Goal: Task Accomplishment & Management: Use online tool/utility

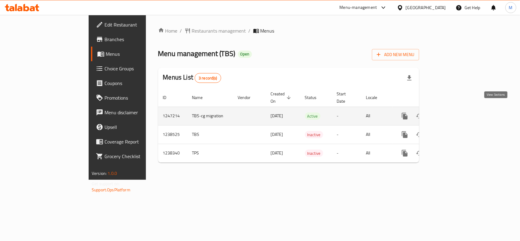
click at [452, 112] on icon "enhanced table" at bounding box center [448, 115] width 7 height 7
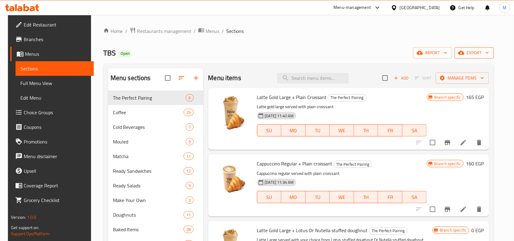
click at [481, 53] on span "export" at bounding box center [474, 53] width 30 height 8
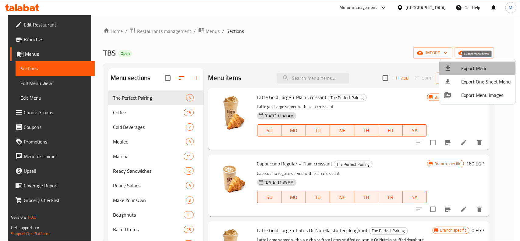
click at [475, 69] on span "Export Menu" at bounding box center [486, 68] width 50 height 7
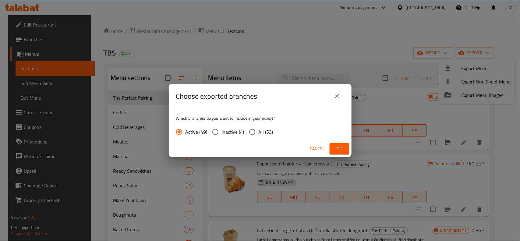
click at [259, 132] on span "All (53)" at bounding box center [265, 131] width 15 height 7
click at [258, 132] on input "All (53)" at bounding box center [252, 131] width 13 height 13
radio input "true"
click at [338, 145] on span "Ok" at bounding box center [339, 149] width 10 height 8
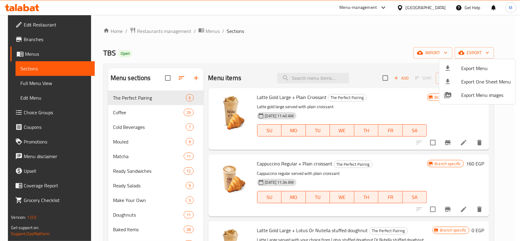
click at [333, 41] on div at bounding box center [260, 120] width 520 height 241
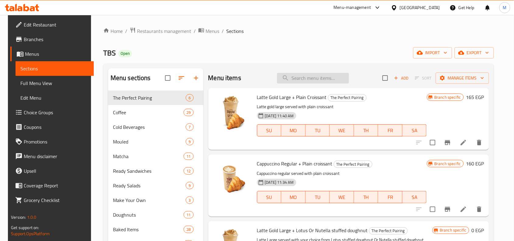
click at [319, 76] on input "search" at bounding box center [313, 78] width 72 height 11
paste input "Ristretto"
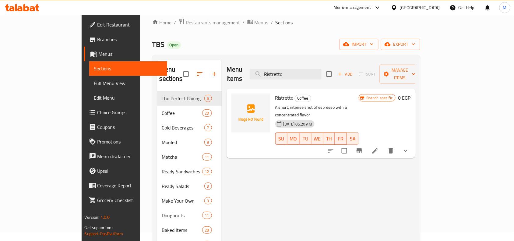
scroll to position [38, 0]
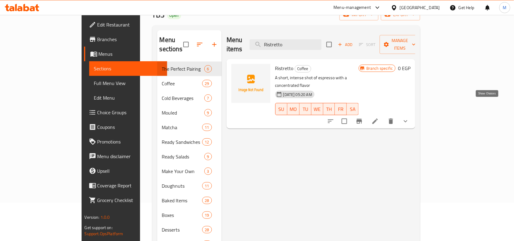
type input "Ristretto"
click at [409, 117] on icon "show more" at bounding box center [405, 120] width 7 height 7
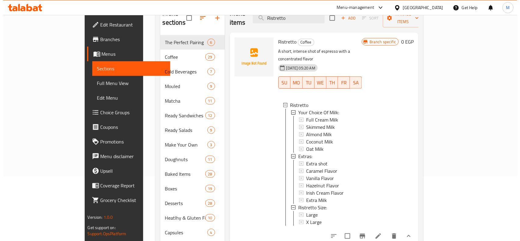
scroll to position [76, 0]
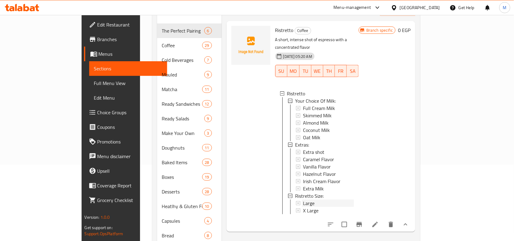
click at [303, 199] on span "Large" at bounding box center [309, 202] width 12 height 7
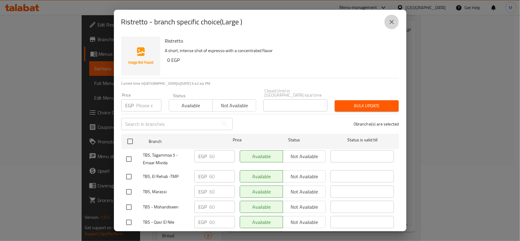
click at [393, 22] on icon "close" at bounding box center [391, 21] width 7 height 7
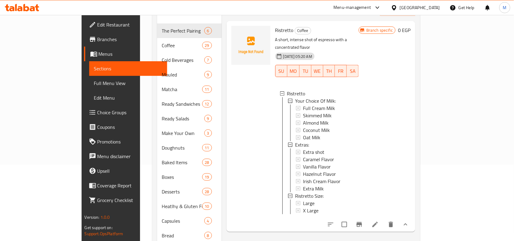
click at [303, 199] on span "Large" at bounding box center [309, 202] width 12 height 7
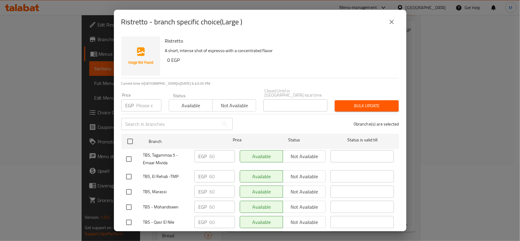
click at [290, 61] on h6 "0 EGP" at bounding box center [280, 60] width 226 height 9
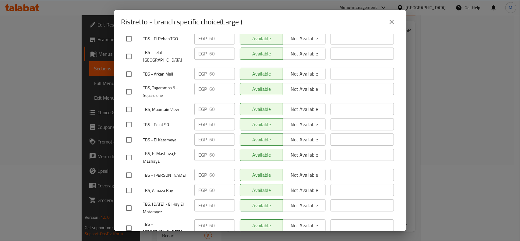
click at [168, 146] on div "TBS, El Mashaya,El Mashaya" at bounding box center [158, 157] width 68 height 23
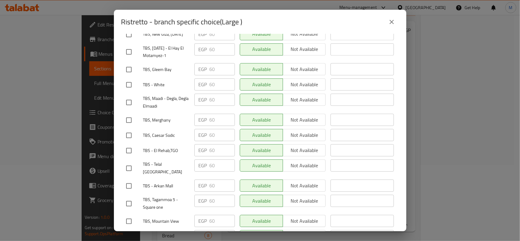
scroll to position [418, 0]
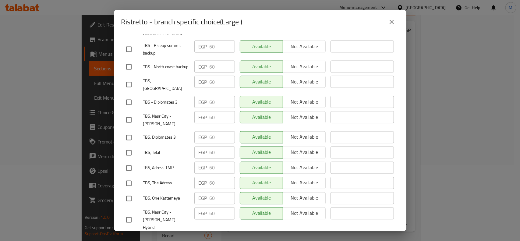
click at [166, 149] on span "TBS, Telal" at bounding box center [166, 153] width 46 height 8
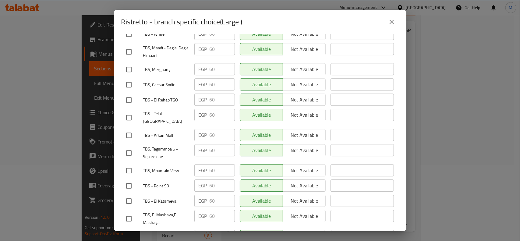
click at [164, 167] on span "TBS, Mountain View" at bounding box center [166, 171] width 46 height 8
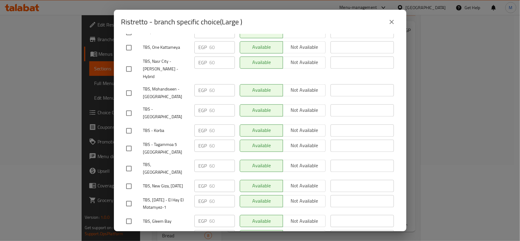
click at [177, 182] on span "TBS, New Giza, [DATE]" at bounding box center [166, 186] width 46 height 8
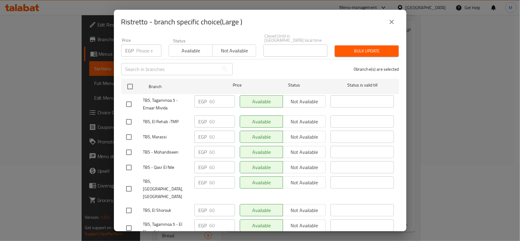
click at [159, 137] on div "TBS, Marassi" at bounding box center [158, 137] width 68 height 18
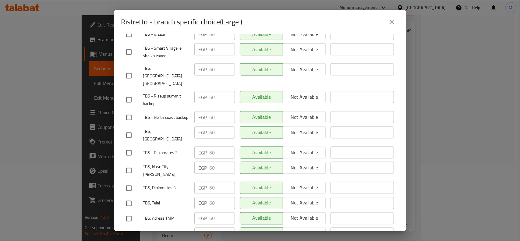
click at [170, 149] on span "TBS - Diplomates 3" at bounding box center [166, 153] width 46 height 8
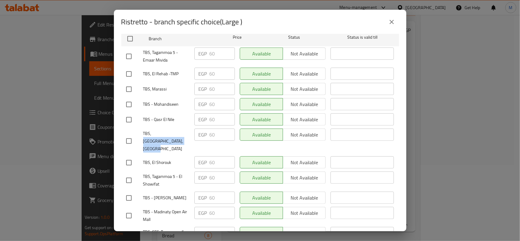
click at [392, 21] on icon "close" at bounding box center [391, 22] width 4 height 4
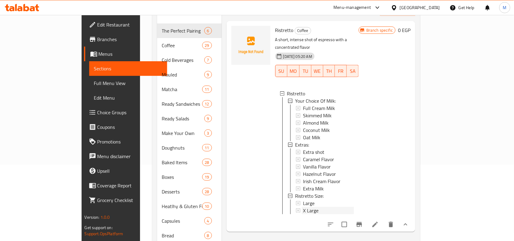
click at [303, 207] on span "X Large" at bounding box center [311, 210] width 16 height 7
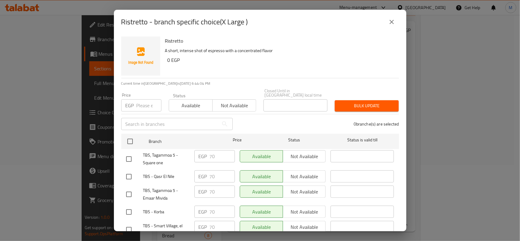
click at [281, 47] on p "A short, intense shot of espresso with a concentrated flavor" at bounding box center [279, 51] width 229 height 8
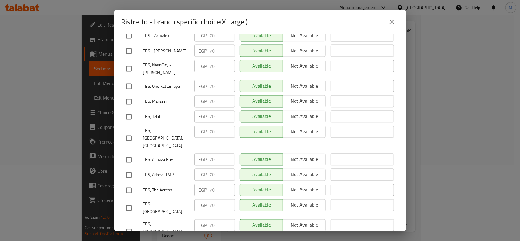
click at [396, 89] on div "Ristretto A short, intense shot of espresso with a concentrated flavor 0 EGP Cu…" at bounding box center [260, 132] width 292 height 197
click at [395, 98] on div "Ristretto A short, intense shot of espresso with a concentrated flavor 0 EGP Cu…" at bounding box center [260, 132] width 292 height 197
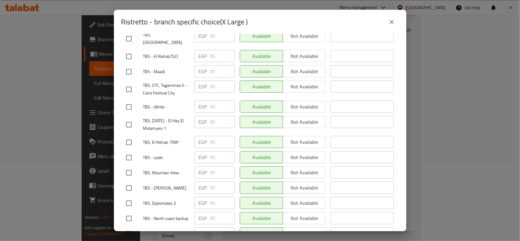
click at [394, 115] on div "Ristretto A short, intense shot of espresso with a concentrated flavor 0 EGP Cu…" at bounding box center [260, 132] width 292 height 197
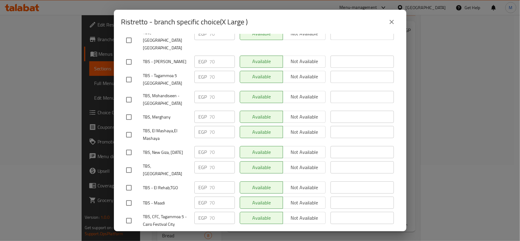
click at [393, 122] on div "Ristretto A short, intense shot of espresso with a concentrated flavor 0 EGP Cu…" at bounding box center [260, 132] width 292 height 197
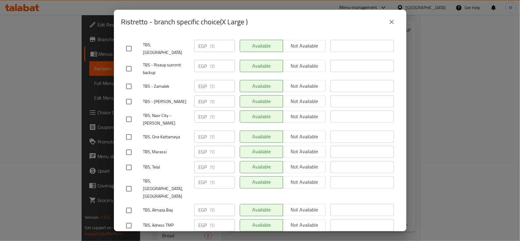
click at [243, 17] on h2 "Ristretto - branch specific choice(X Large )" at bounding box center [184, 22] width 127 height 10
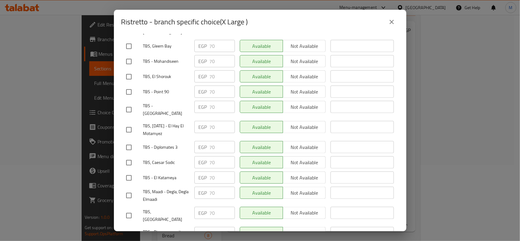
scroll to position [811, 0]
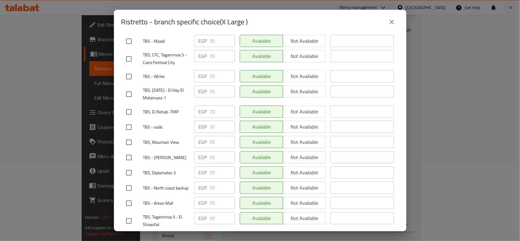
click at [242, 20] on h2 "Ristretto - branch specific choice(X Large )" at bounding box center [184, 22] width 127 height 10
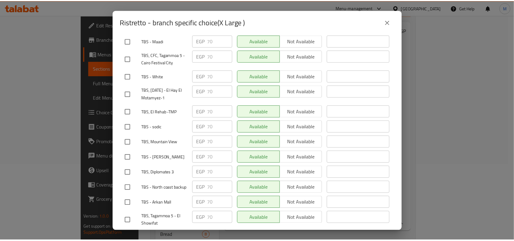
scroll to position [437, 0]
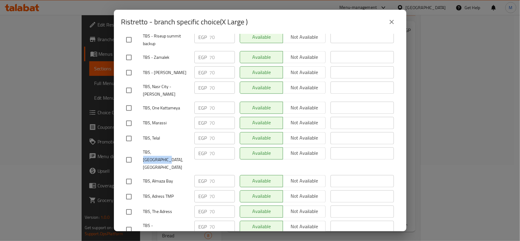
click at [390, 23] on icon "close" at bounding box center [391, 22] width 4 height 4
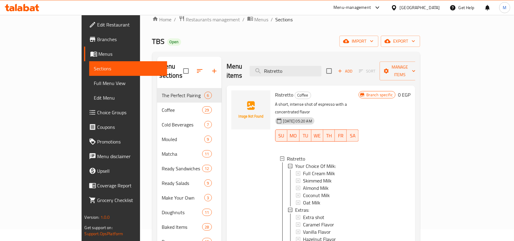
scroll to position [0, 0]
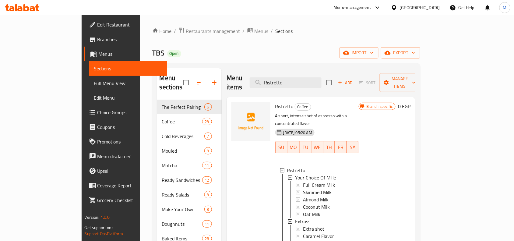
click at [275, 102] on span "Ristretto" at bounding box center [284, 106] width 18 height 9
drag, startPoint x: 263, startPoint y: 97, endPoint x: 260, endPoint y: 96, distance: 3.4
click at [275, 102] on span "Ristretto" at bounding box center [284, 106] width 18 height 9
copy span "Ristretto"
click at [286, 38] on div "Home / Restaurants management / Menus / Sections TBS Open import export Menu se…" at bounding box center [286, 198] width 268 height 343
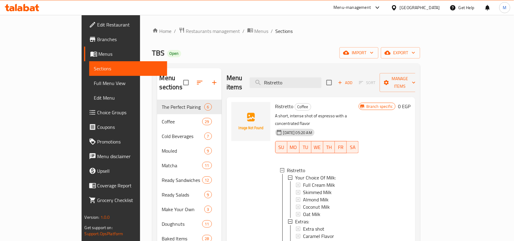
drag, startPoint x: 38, startPoint y: 79, endPoint x: 63, endPoint y: 74, distance: 25.5
click at [94, 79] on span "Full Menu View" at bounding box center [128, 82] width 68 height 7
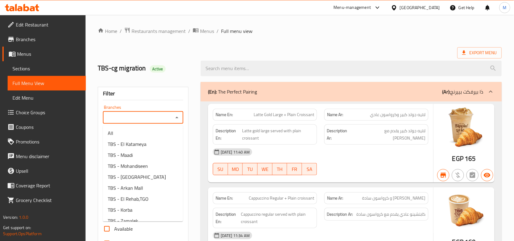
click at [151, 115] on input "Branches" at bounding box center [138, 117] width 67 height 9
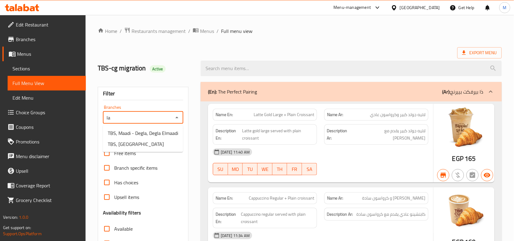
type input "l"
click at [140, 146] on span "TBS, Diplomates 3" at bounding box center [126, 143] width 37 height 7
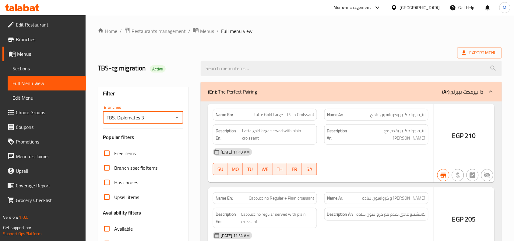
type input "TBS, Diplomates 3"
click at [317, 38] on div at bounding box center [257, 120] width 514 height 241
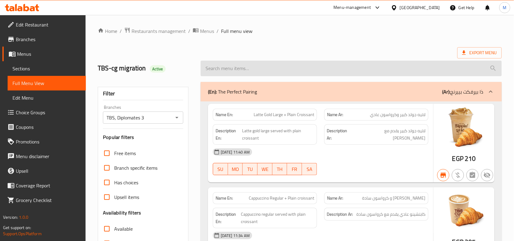
click at [262, 65] on input "search" at bounding box center [351, 69] width 301 height 16
paste input "Ristretto"
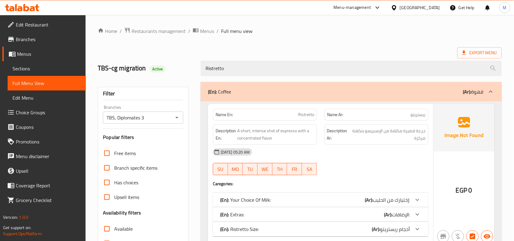
type input "Ristretto"
click at [313, 45] on div "Home / Restaurants management / Menus / Full menu view Export Menu TBS-cg migra…" at bounding box center [300, 169] width 404 height 285
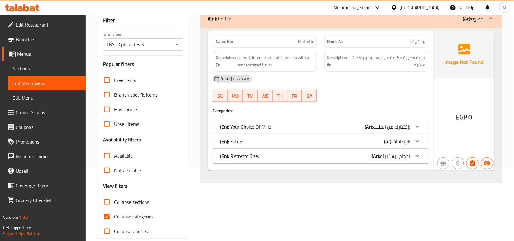
scroll to position [76, 0]
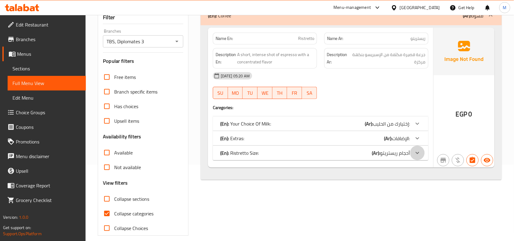
click at [419, 127] on icon at bounding box center [417, 123] width 7 height 7
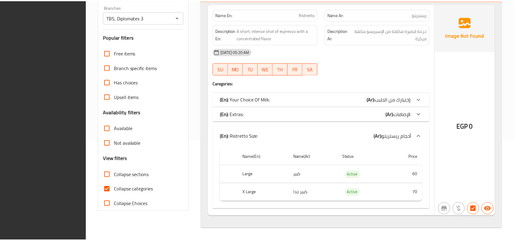
scroll to position [0, 0]
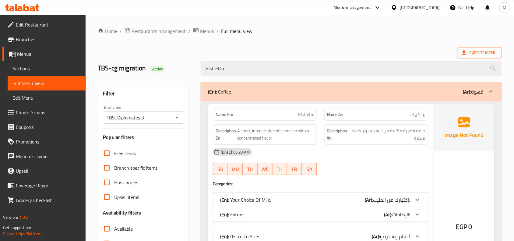
click at [168, 36] on div "Home / Restaurants management / Menus / Full menu view Export Menu TBS-cg migra…" at bounding box center [300, 178] width 404 height 302
click at [168, 30] on span "Restaurants management" at bounding box center [158, 30] width 54 height 7
